Goal: Task Accomplishment & Management: Manage account settings

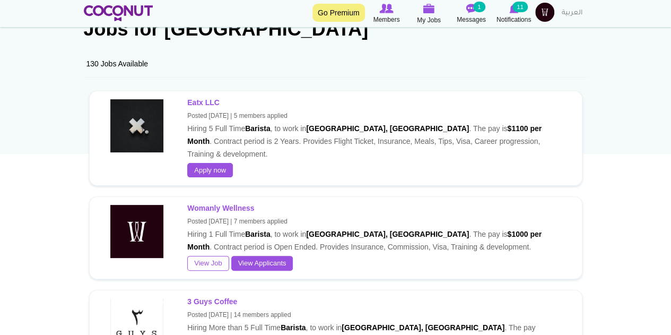
scroll to position [69, 0]
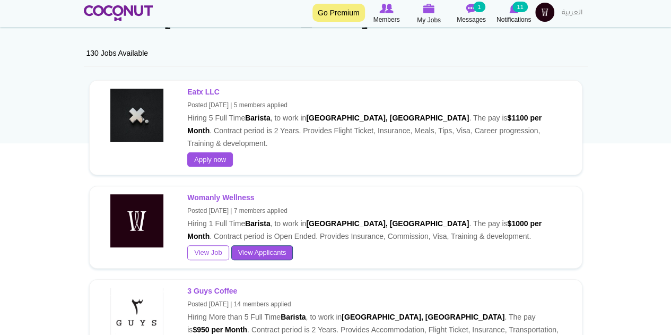
click at [271, 245] on link "View Applicants" at bounding box center [262, 252] width 62 height 15
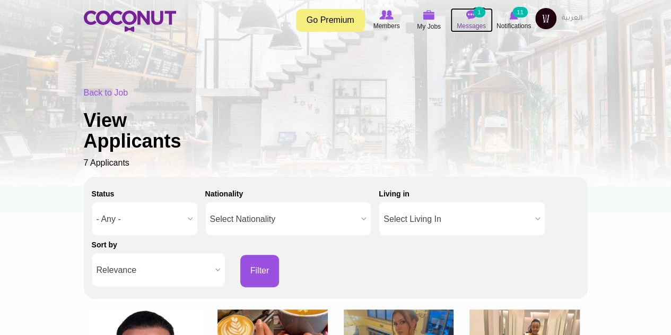
click at [471, 11] on img at bounding box center [472, 15] width 11 height 10
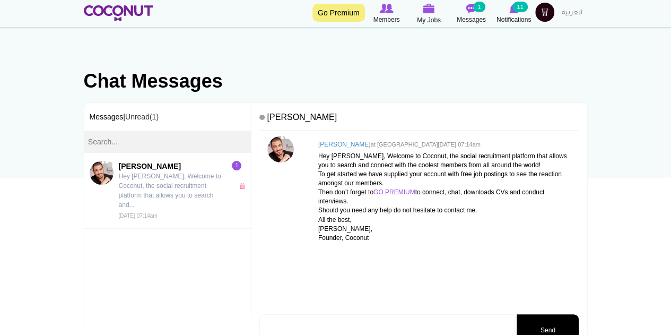
scroll to position [34, 0]
click at [437, 4] on icon at bounding box center [429, 9] width 42 height 12
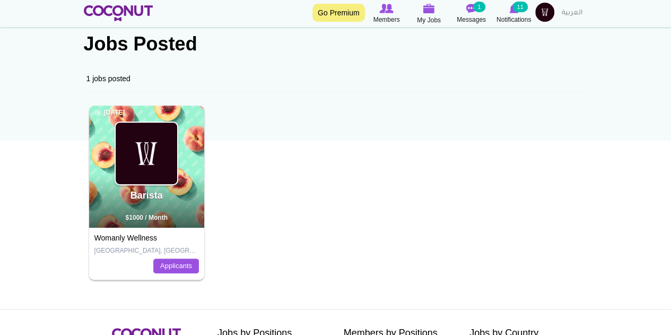
scroll to position [65, 0]
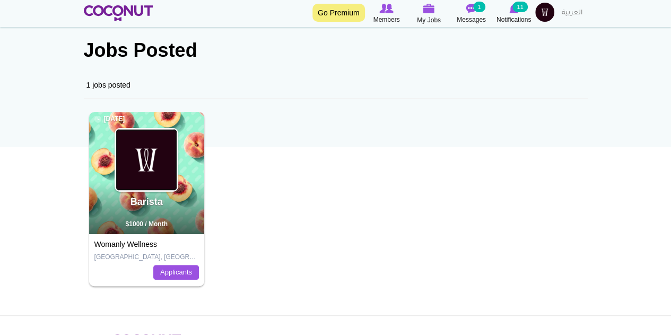
click at [123, 158] on img at bounding box center [147, 160] width 62 height 62
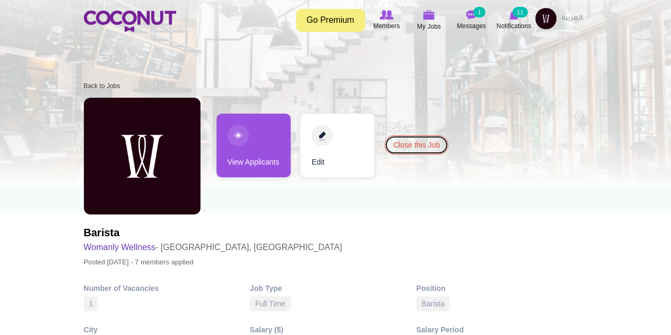
click at [409, 143] on link "Close this Job" at bounding box center [417, 144] width 64 height 19
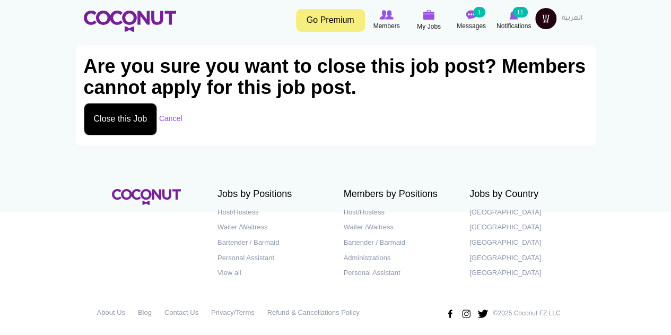
click at [119, 122] on button "Close this Job" at bounding box center [121, 119] width 74 height 32
